Goal: Information Seeking & Learning: Learn about a topic

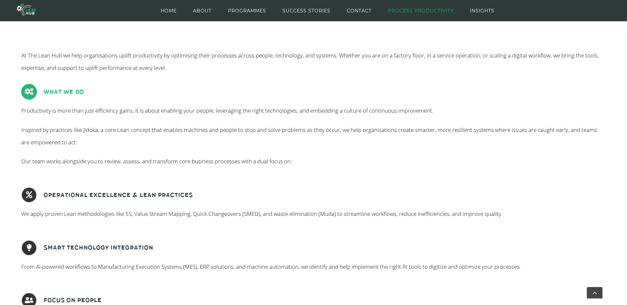
scroll to position [194, 0]
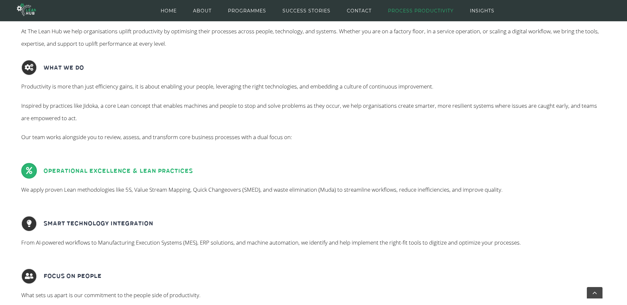
click at [174, 170] on h2 "Operational Excellence & Lean Practices" at bounding box center [117, 171] width 149 height 16
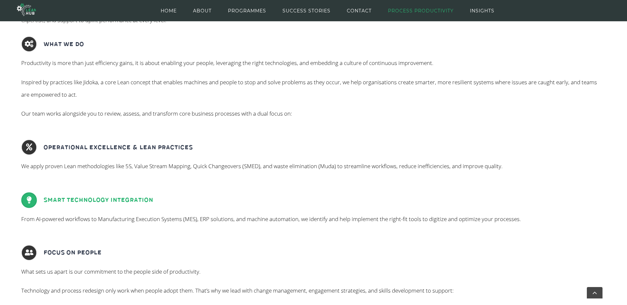
scroll to position [218, 0]
click at [137, 197] on h2 "Smart Technology Integration" at bounding box center [98, 200] width 110 height 16
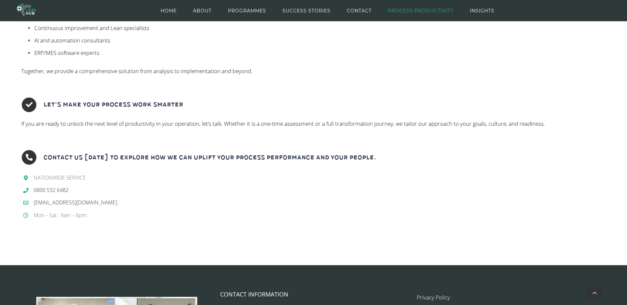
scroll to position [713, 0]
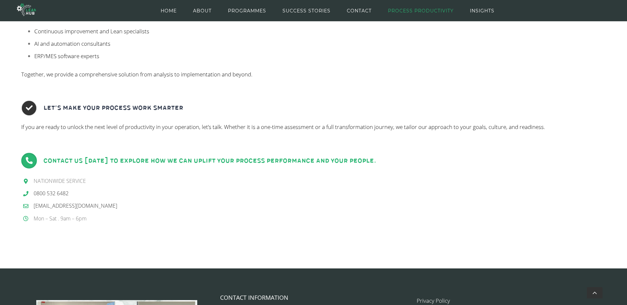
click at [228, 160] on h2 "Contact us [DATE] to explore how we can uplift your process performance and you…" at bounding box center [209, 161] width 333 height 16
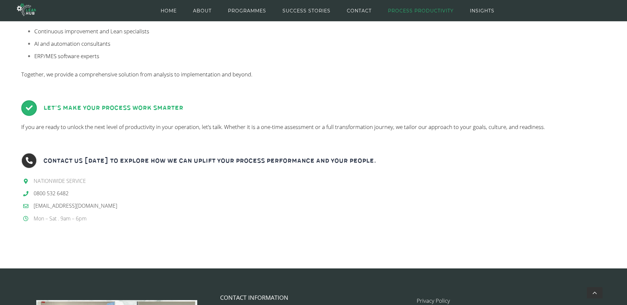
click at [171, 106] on h2 "Let’s Make Your Process Work Smarter" at bounding box center [113, 108] width 140 height 16
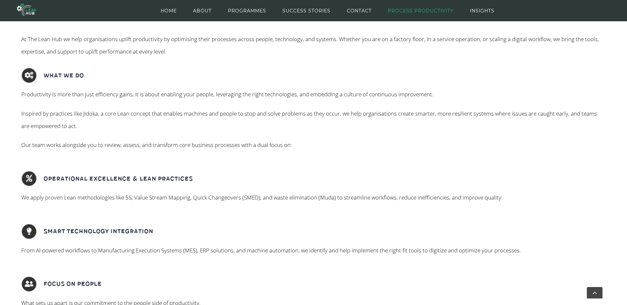
scroll to position [185, 0]
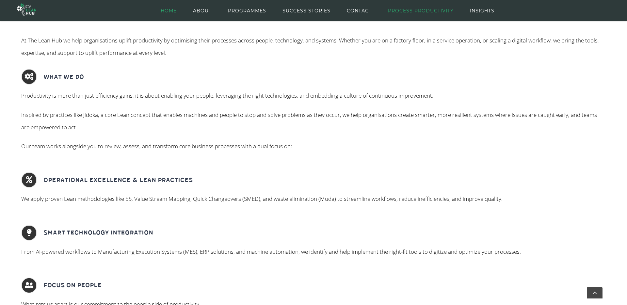
click at [171, 11] on span "HOME" at bounding box center [169, 10] width 16 height 29
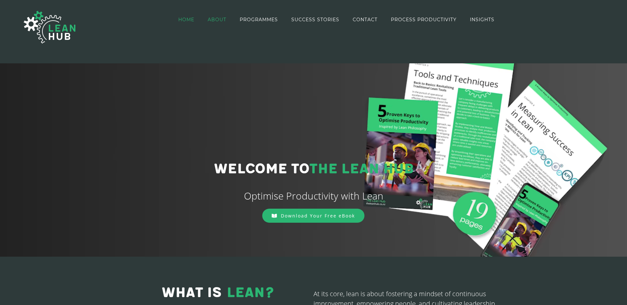
click at [217, 21] on span "ABOUT" at bounding box center [217, 19] width 19 height 5
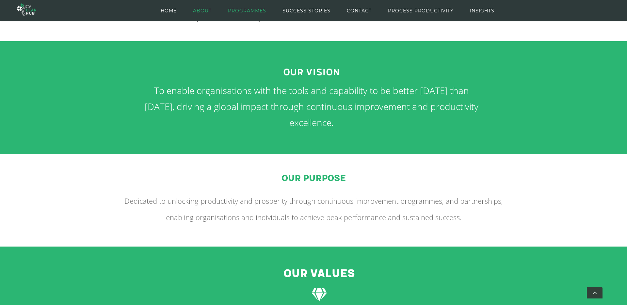
scroll to position [388, 0]
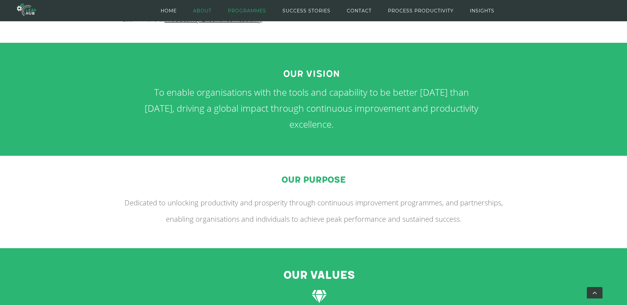
click at [254, 12] on span "PROGRAMMES" at bounding box center [247, 10] width 38 height 29
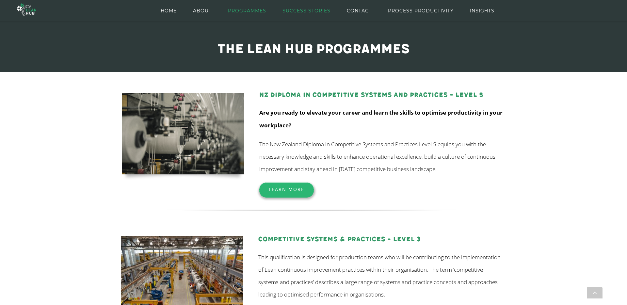
scroll to position [29, 0]
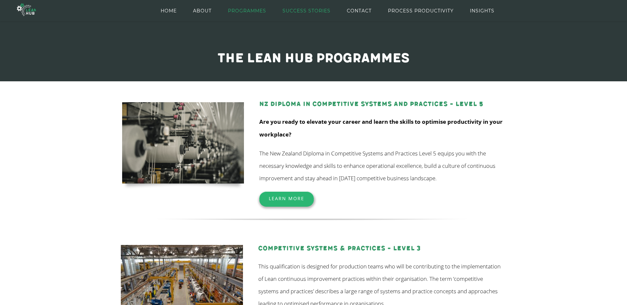
click at [309, 10] on span "SUCCESS STORIES" at bounding box center [306, 10] width 48 height 29
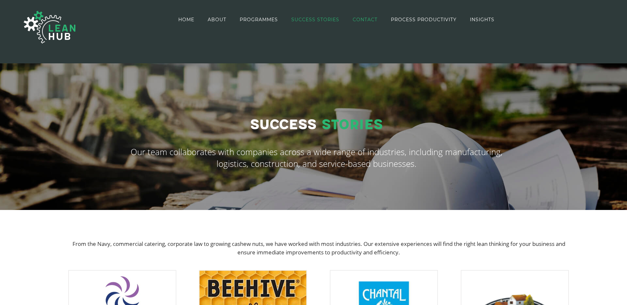
click at [370, 18] on span "CONTACT" at bounding box center [364, 19] width 25 height 5
click at [364, 21] on span "CONTACT" at bounding box center [364, 19] width 25 height 5
click at [366, 20] on span "CONTACT" at bounding box center [364, 19] width 25 height 5
click at [482, 19] on span "INSIGHTS" at bounding box center [482, 19] width 24 height 5
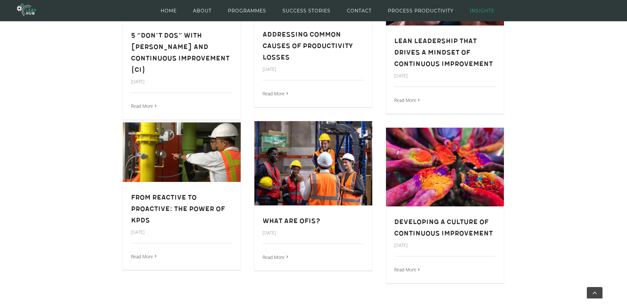
scroll to position [505, 0]
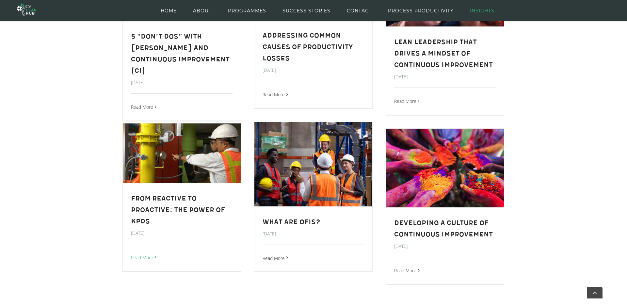
click at [153, 257] on link "Read More" at bounding box center [142, 257] width 22 height 10
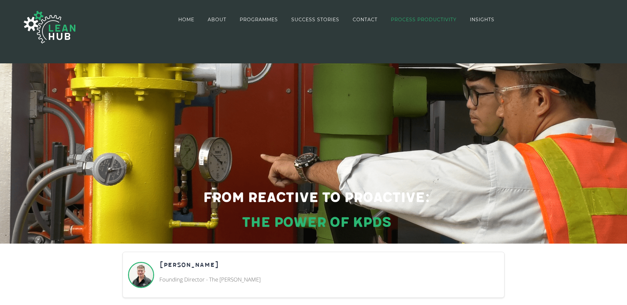
click at [434, 20] on span "PROCESS PRODUCTIVITY" at bounding box center [424, 19] width 66 height 5
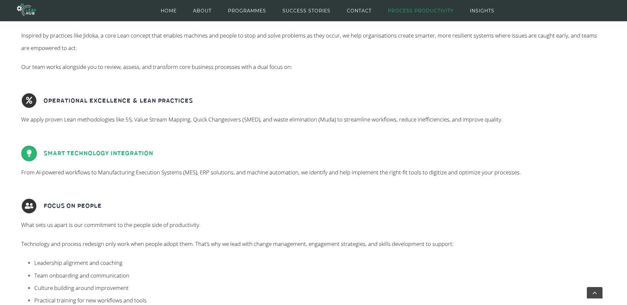
scroll to position [276, 0]
